Goal: Transaction & Acquisition: Purchase product/service

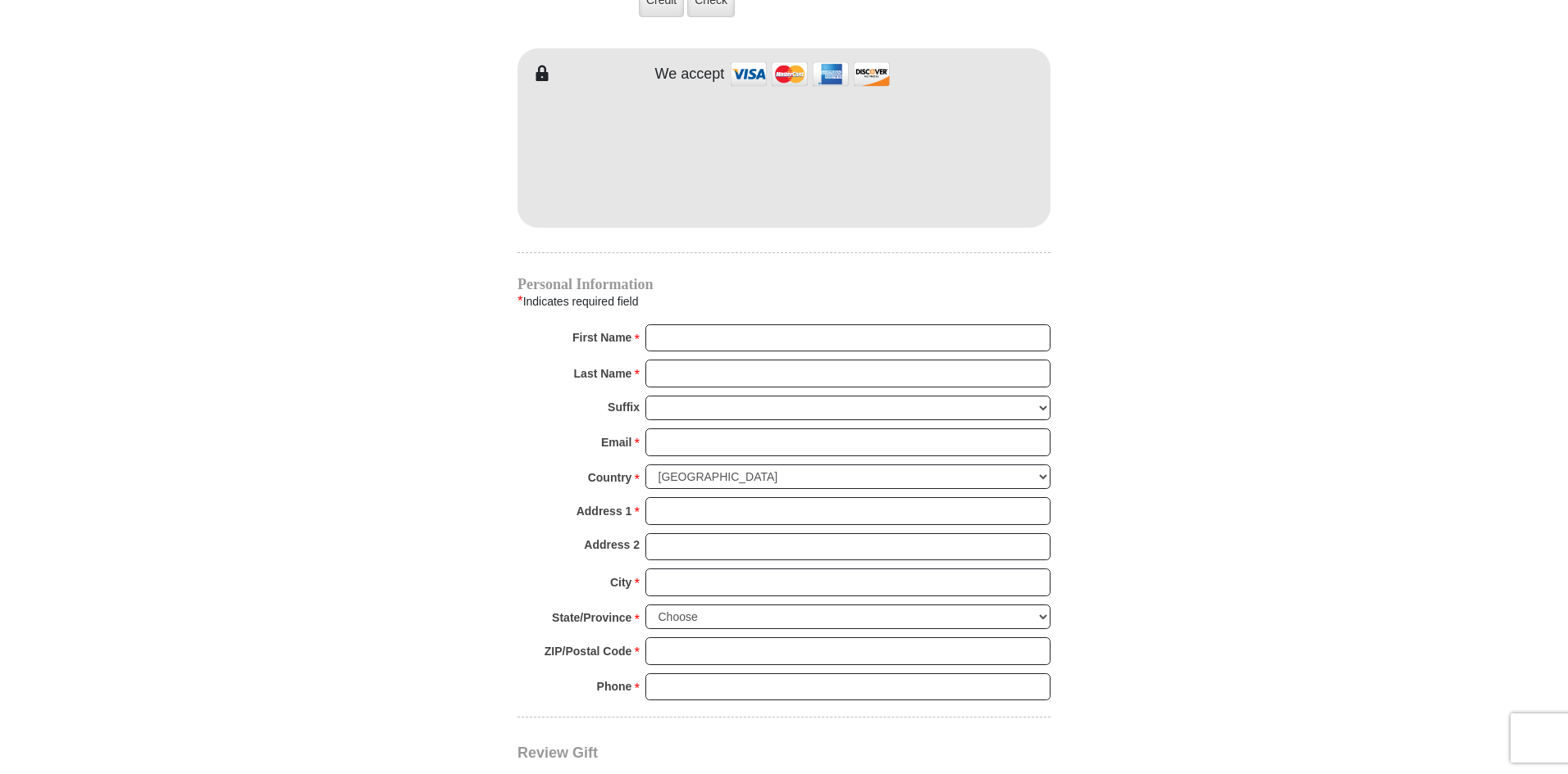
scroll to position [1393, 0]
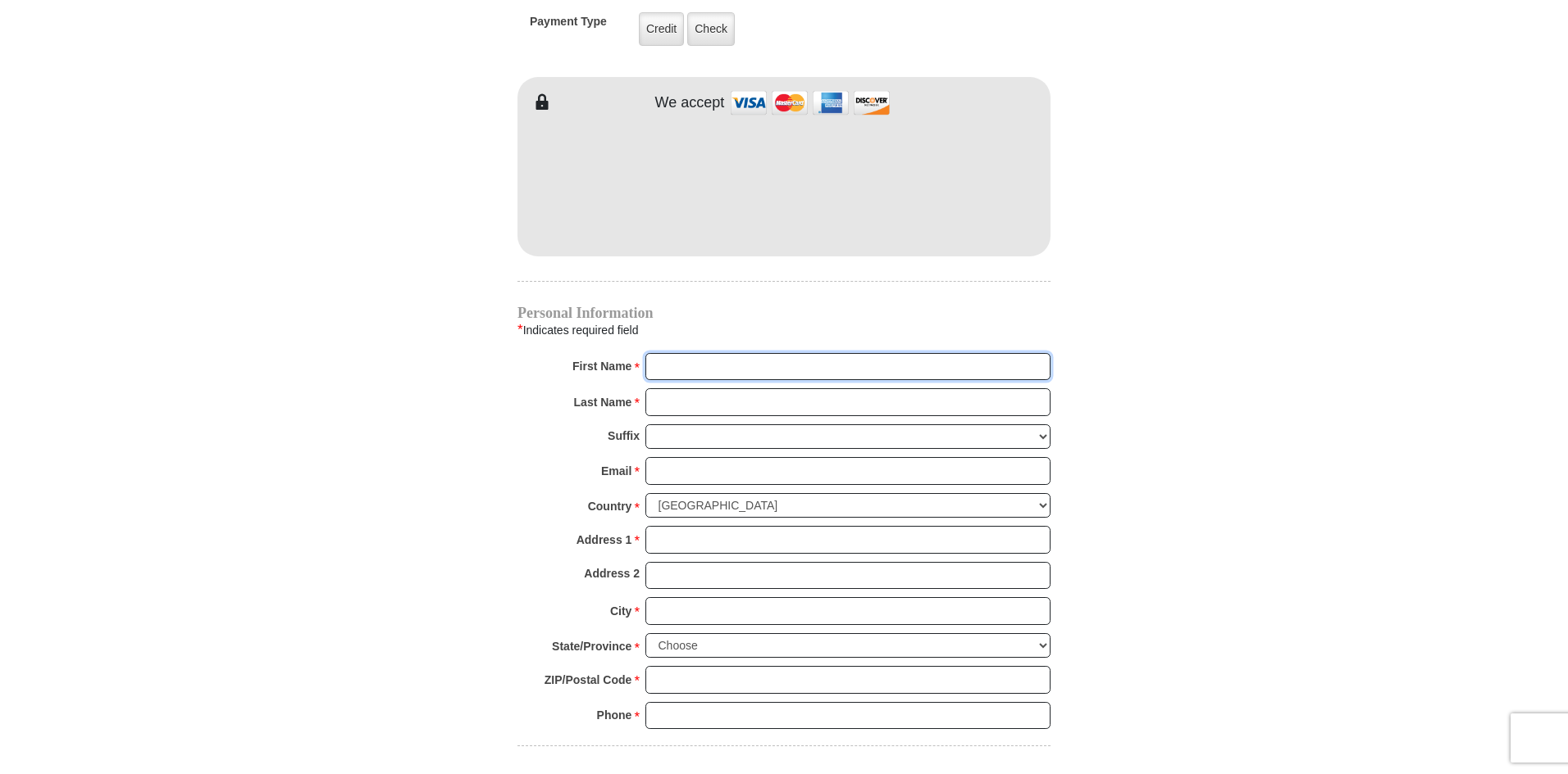
click at [654, 353] on input "First Name *" at bounding box center [847, 367] width 405 height 28
type input "[PERSON_NAME]"
click at [664, 457] on input "Email *" at bounding box center [847, 472] width 405 height 28
type input "[EMAIL_ADDRESS][DOMAIN_NAME]"
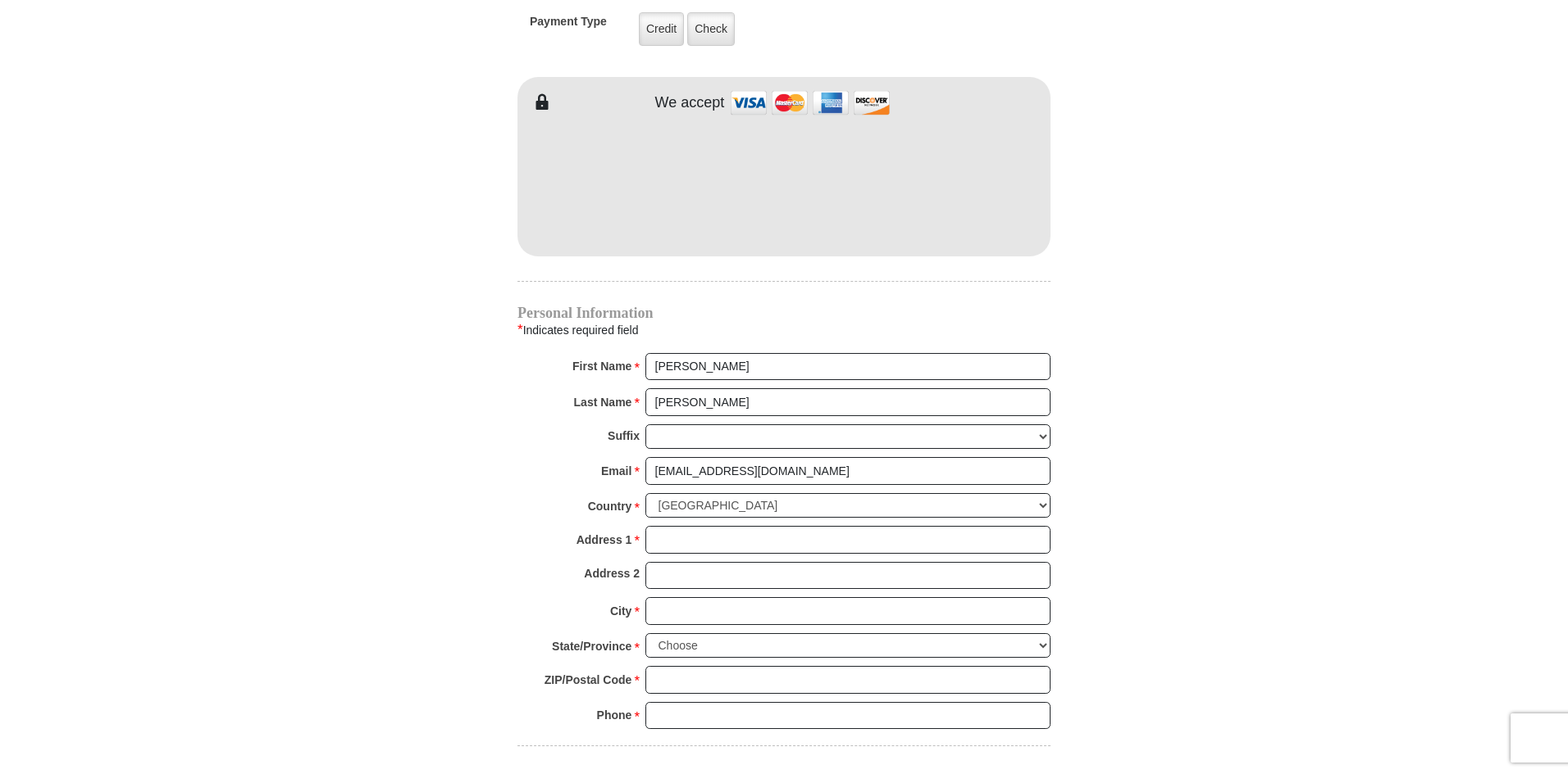
type input "[STREET_ADDRESS][PERSON_NAME]"
type input "Prosper"
select select "[GEOGRAPHIC_DATA]"
type input "75078"
type input "9409994000"
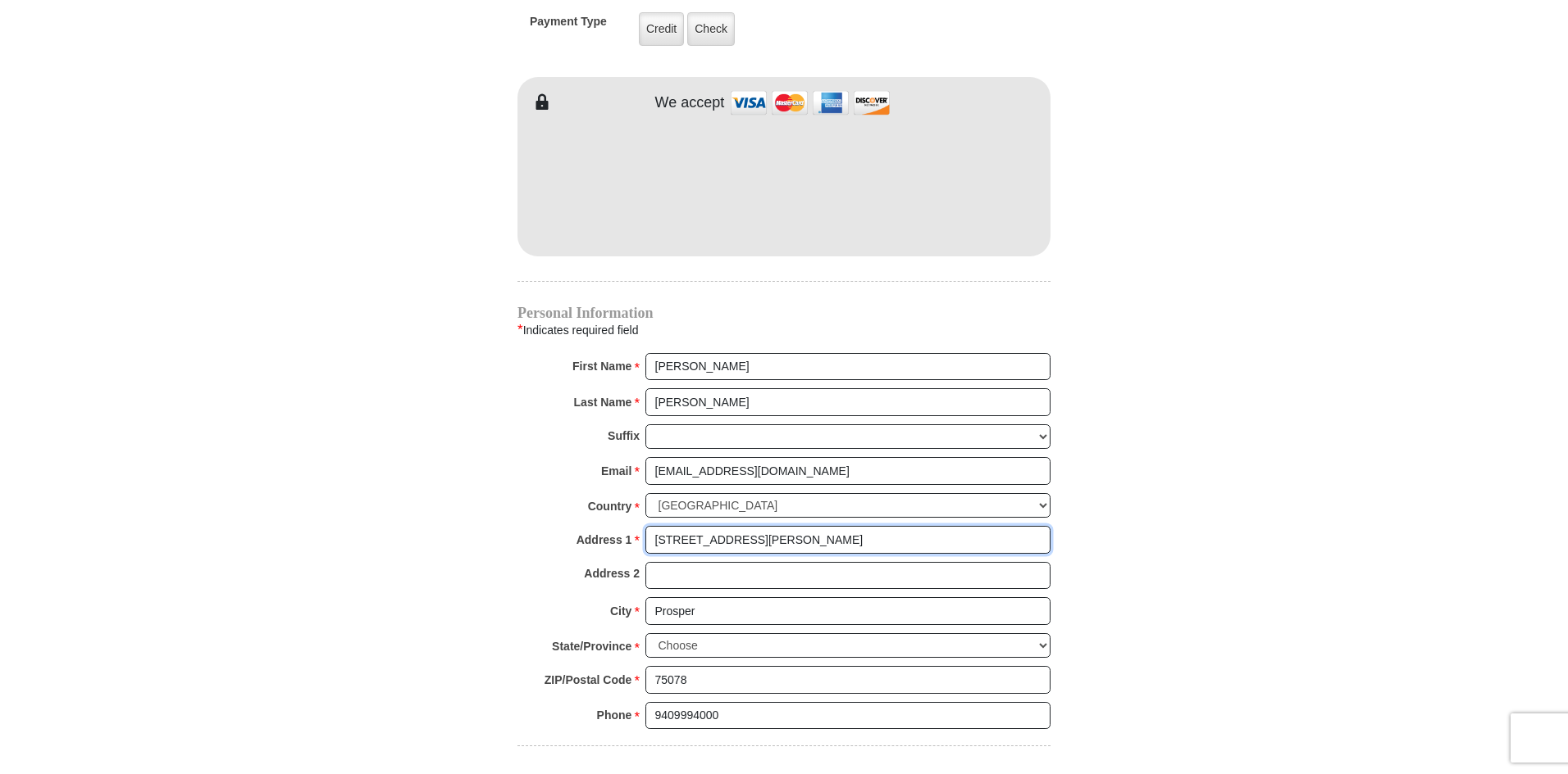
drag, startPoint x: 779, startPoint y: 525, endPoint x: 624, endPoint y: 535, distance: 155.3
click at [624, 535] on div "Address 1 * [STREET_ADDRESS][PERSON_NAME] Please enter Address 1" at bounding box center [784, 544] width 533 height 36
click at [679, 526] on input "1840Cypress" at bounding box center [847, 540] width 405 height 28
drag, startPoint x: 734, startPoint y: 518, endPoint x: 742, endPoint y: 529, distance: 13.6
click at [737, 526] on input "1840 Cypress" at bounding box center [847, 540] width 405 height 28
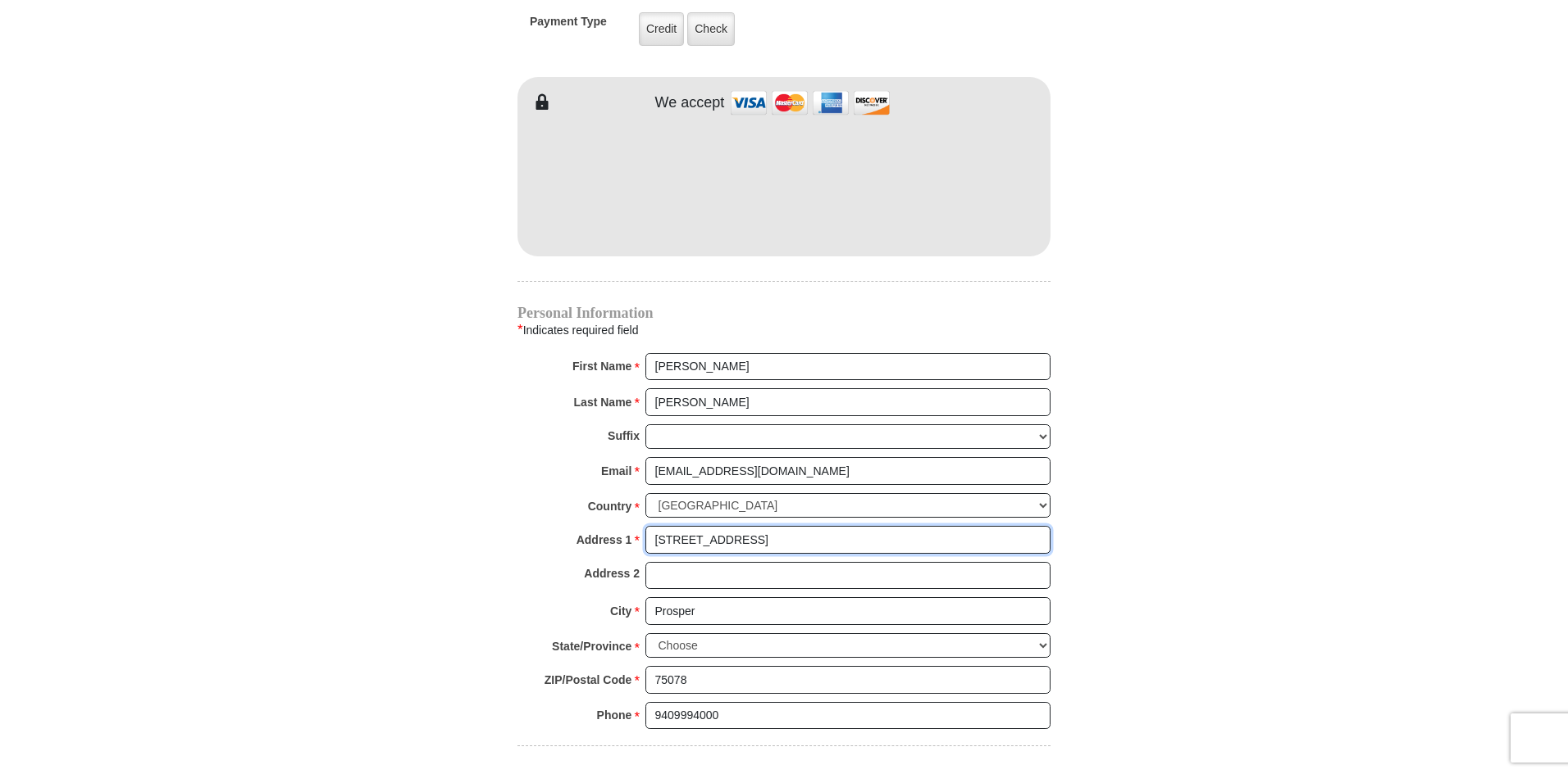
type input "[STREET_ADDRESS]"
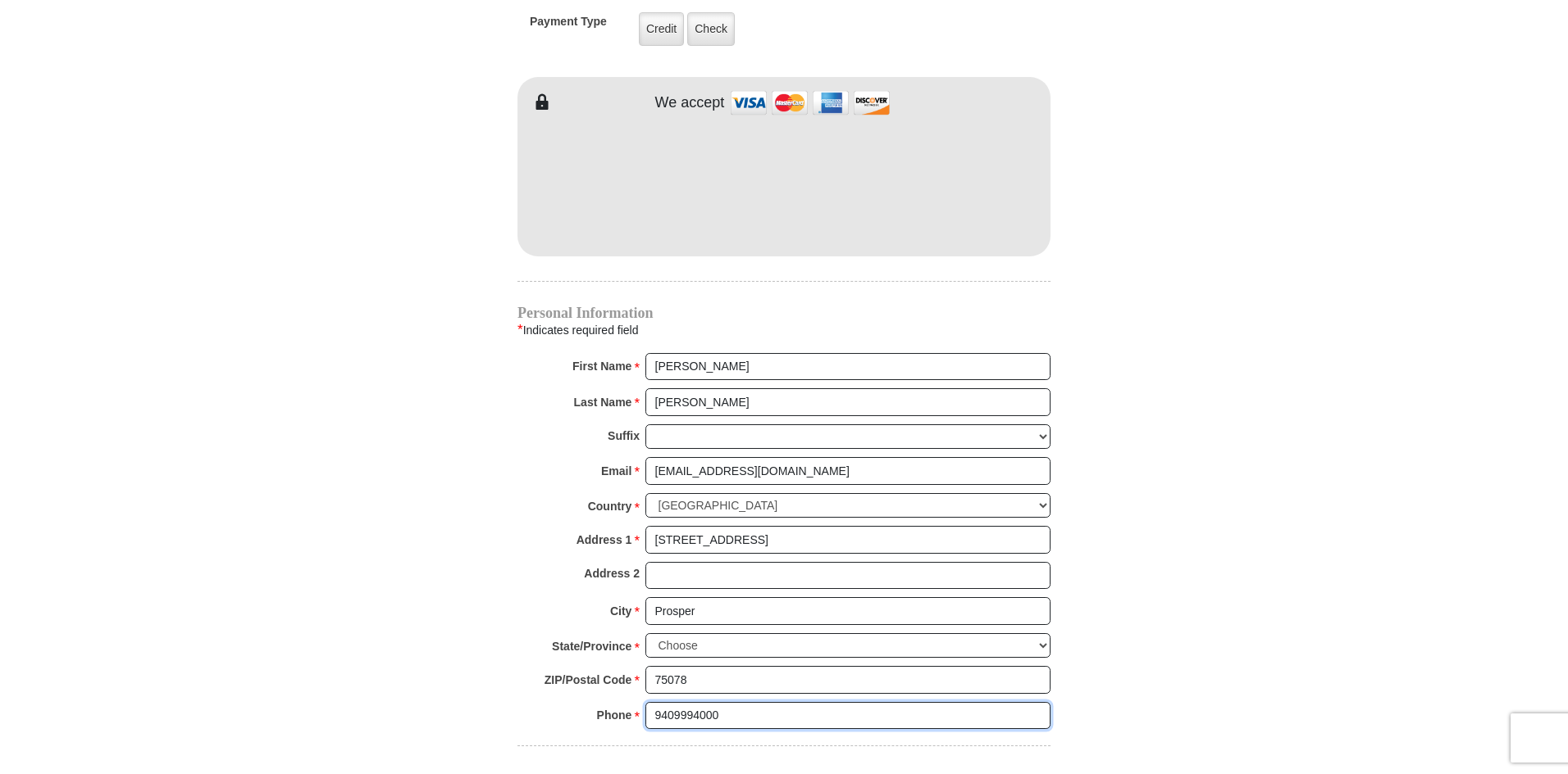
drag, startPoint x: 722, startPoint y: 699, endPoint x: 608, endPoint y: 716, distance: 115.3
click at [608, 716] on div "Phone * * 9409994000 Please enter Phone Number Please enter Phone" at bounding box center [784, 720] width 533 height 36
click at [670, 702] on input "9452899444" at bounding box center [847, 716] width 405 height 28
click at [672, 702] on input "9452899444" at bounding box center [847, 716] width 405 height 28
click at [694, 702] on input "[PHONE_NUMBER]" at bounding box center [847, 716] width 405 height 28
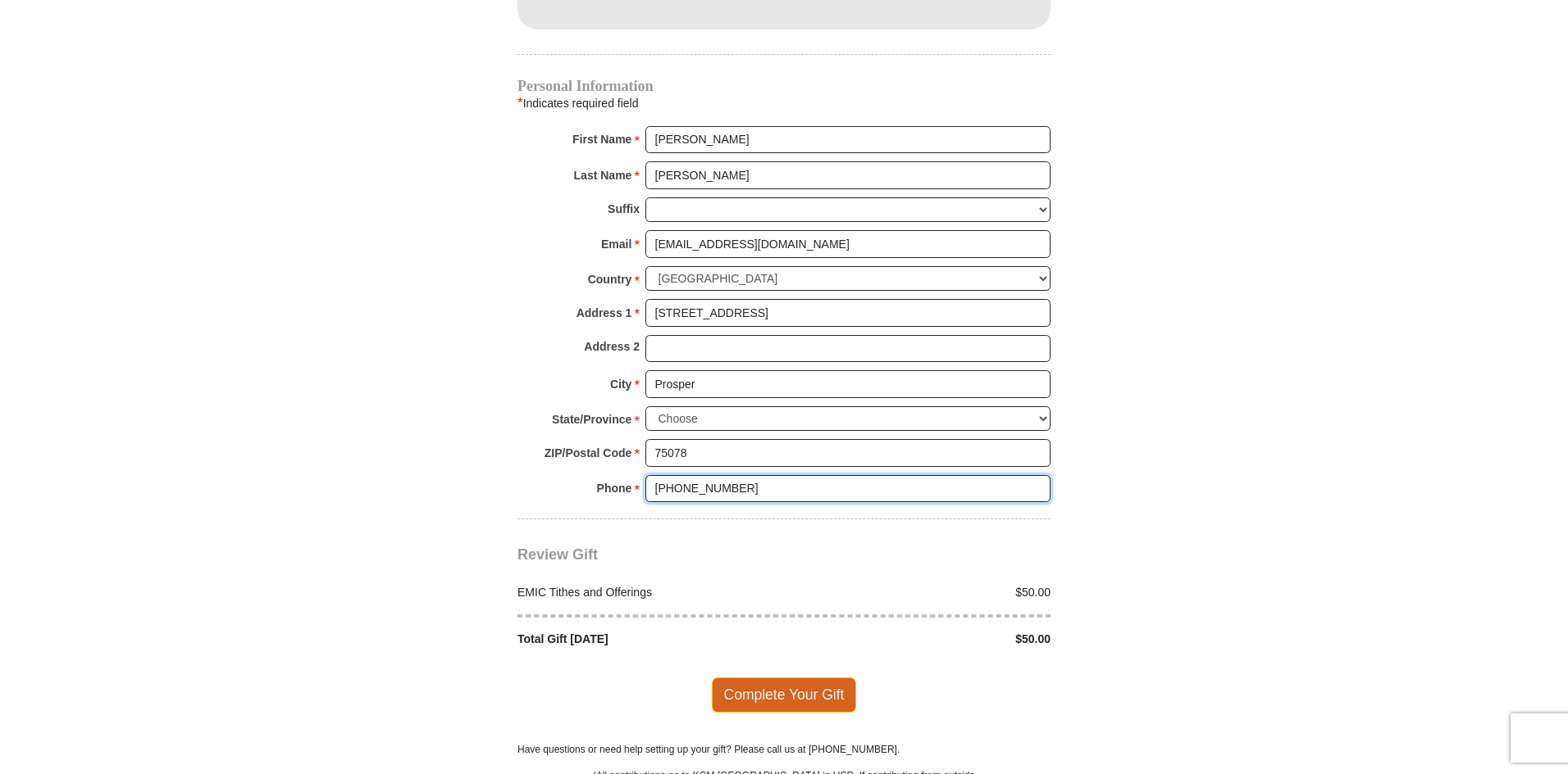
scroll to position [1639, 0]
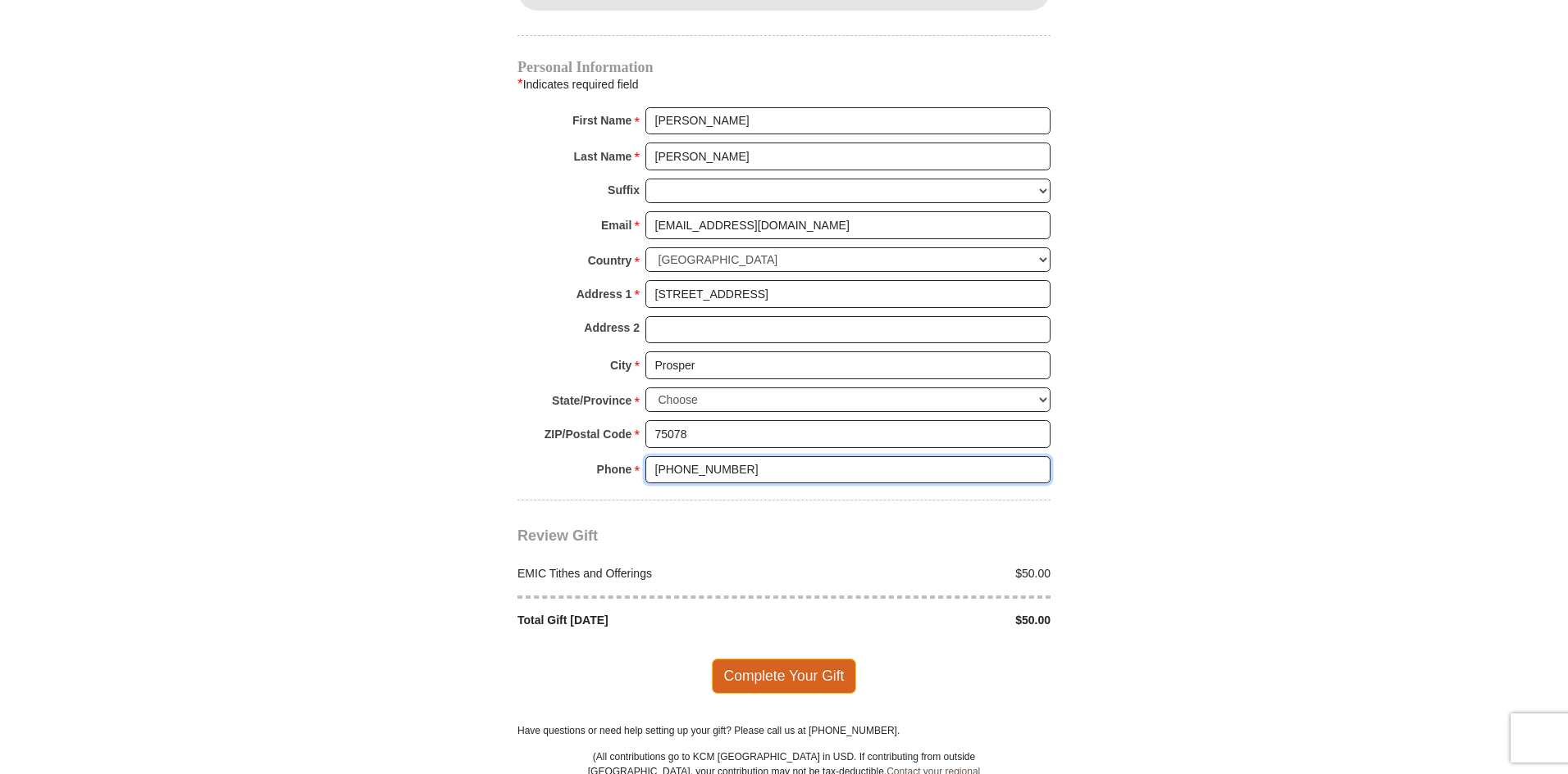
type input "[PHONE_NUMBER]"
click at [797, 659] on span "Complete Your Gift" at bounding box center [784, 676] width 145 height 35
